Goal: Find contact information: Find contact information

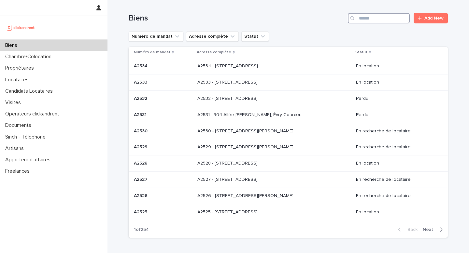
click at [367, 15] on input "Search" at bounding box center [379, 18] width 62 height 10
paste input "*****"
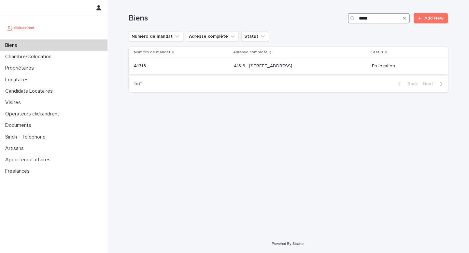
type input "*****"
click at [293, 69] on p "A1313 - [STREET_ADDRESS]" at bounding box center [264, 65] width 60 height 7
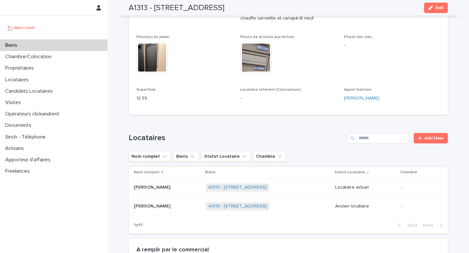
scroll to position [308, 0]
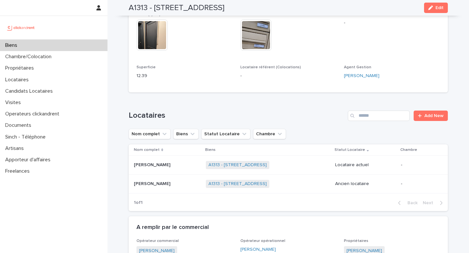
click at [314, 181] on div "A1313 - [STREET_ADDRESS] + 0" at bounding box center [268, 183] width 124 height 13
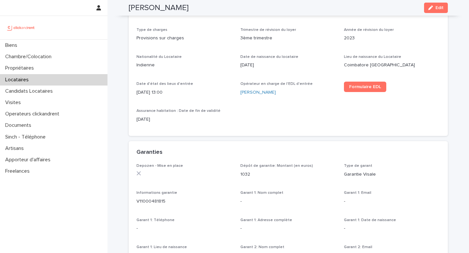
scroll to position [291, 0]
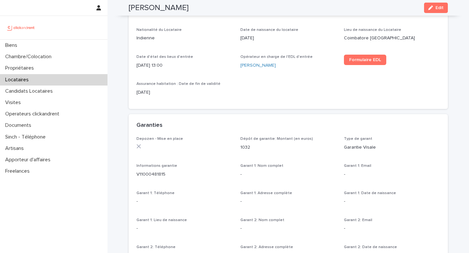
click at [244, 145] on p "1032" at bounding box center [288, 147] width 96 height 7
copy p "1032"
click at [37, 80] on div "Locataires" at bounding box center [53, 79] width 107 height 11
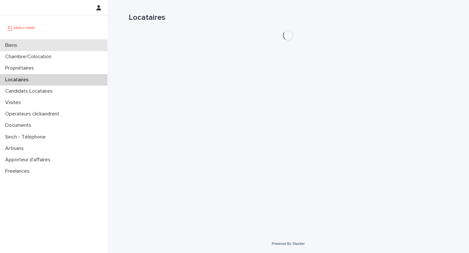
click at [48, 44] on div "Biens" at bounding box center [53, 45] width 107 height 11
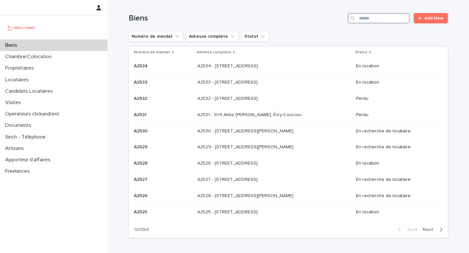
click at [381, 19] on input "Search" at bounding box center [379, 18] width 62 height 10
paste input "*****"
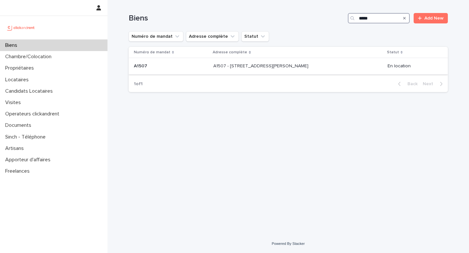
type input "*****"
click at [267, 69] on p "A1507 - [STREET_ADDRESS][PERSON_NAME]" at bounding box center [261, 65] width 96 height 7
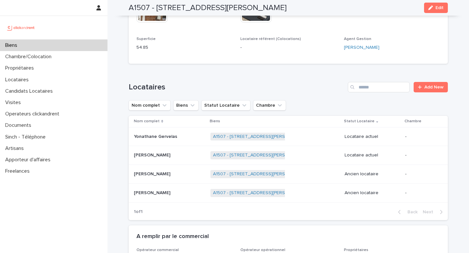
scroll to position [255, 0]
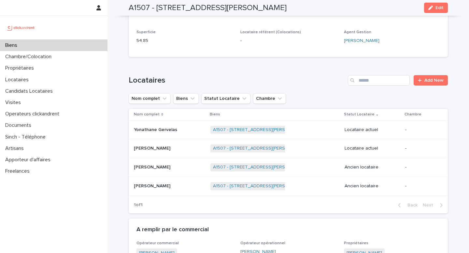
click at [182, 132] on p at bounding box center [169, 130] width 71 height 6
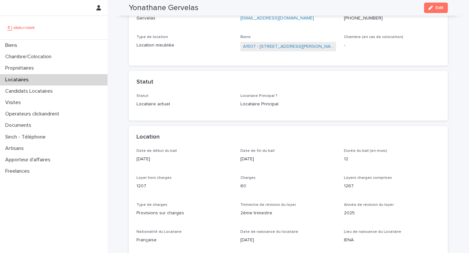
scroll to position [91, 0]
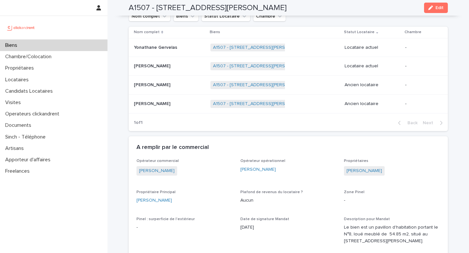
scroll to position [336, 0]
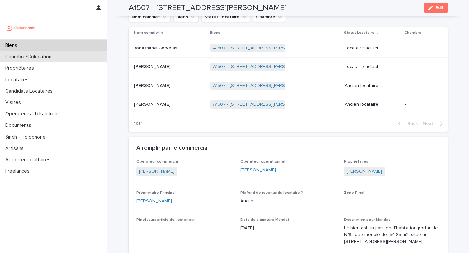
click at [39, 52] on div "Chambre/Colocation" at bounding box center [53, 56] width 107 height 11
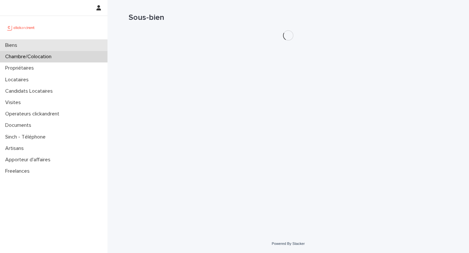
click at [43, 42] on div "Biens" at bounding box center [53, 45] width 107 height 11
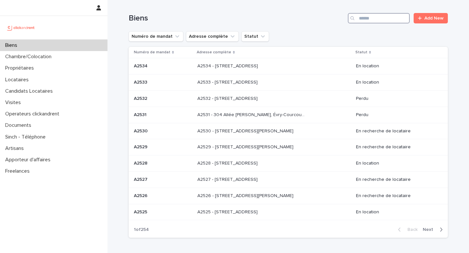
click at [379, 21] on input "Search" at bounding box center [379, 18] width 62 height 10
paste input "*****"
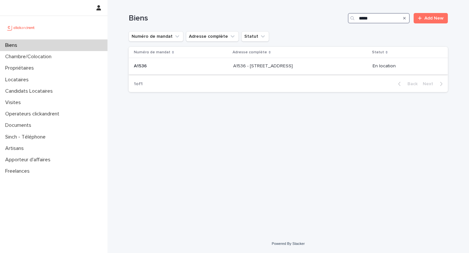
type input "*****"
click at [267, 71] on div "A1536 - [STREET_ADDRESS] A1536 - [STREET_ADDRESS]" at bounding box center [300, 66] width 134 height 11
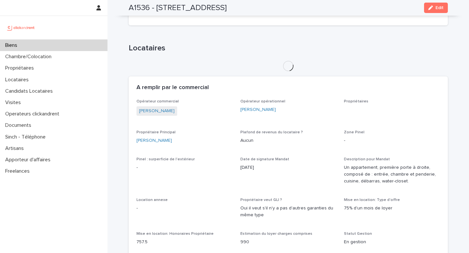
scroll to position [355, 0]
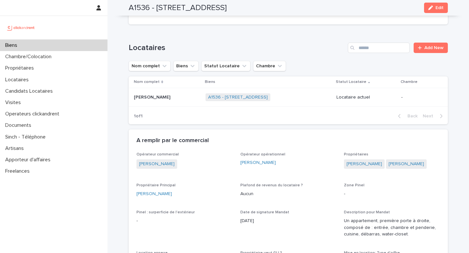
click at [269, 159] on div "[PERSON_NAME]" at bounding box center [288, 162] width 96 height 7
copy link "[PERSON_NAME]"
click at [254, 159] on link "[PERSON_NAME]" at bounding box center [257, 162] width 35 height 7
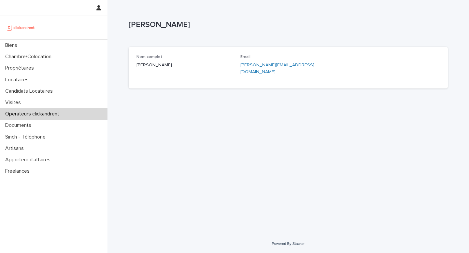
click at [309, 67] on p "[PERSON_NAME][EMAIL_ADDRESS][DOMAIN_NAME]" at bounding box center [288, 69] width 96 height 14
copy div "[PERSON_NAME][EMAIL_ADDRESS][DOMAIN_NAME]"
